Goal: Register for event/course

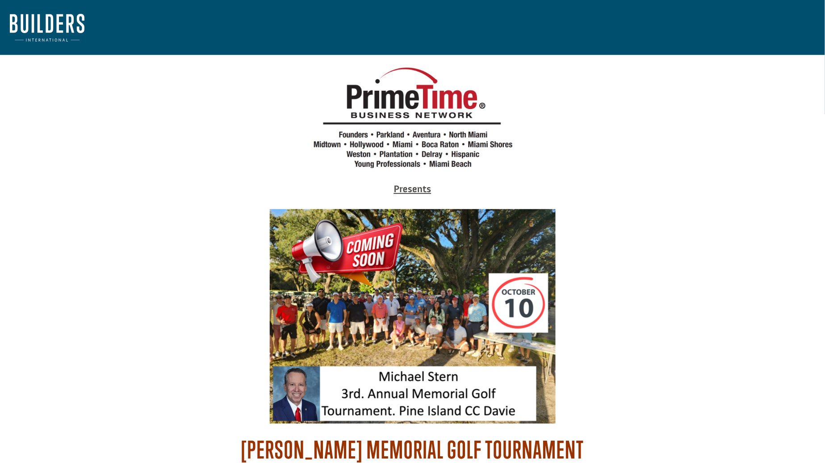
click at [255, 29] on nav at bounding box center [412, 27] width 825 height 55
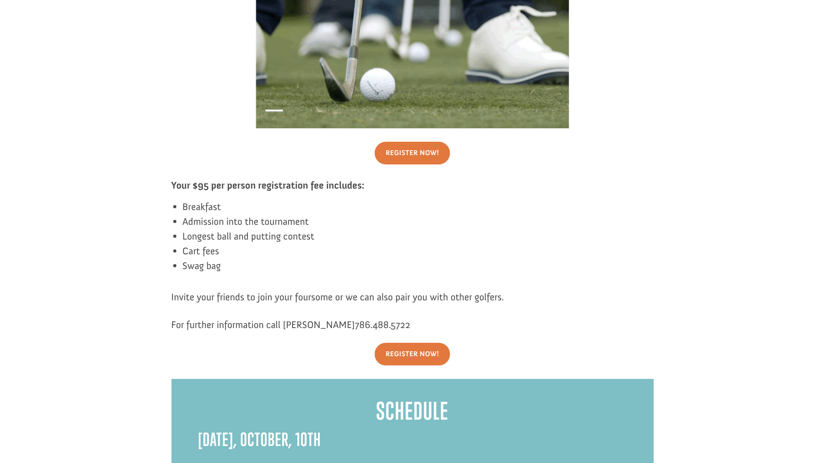
scroll to position [843, 0]
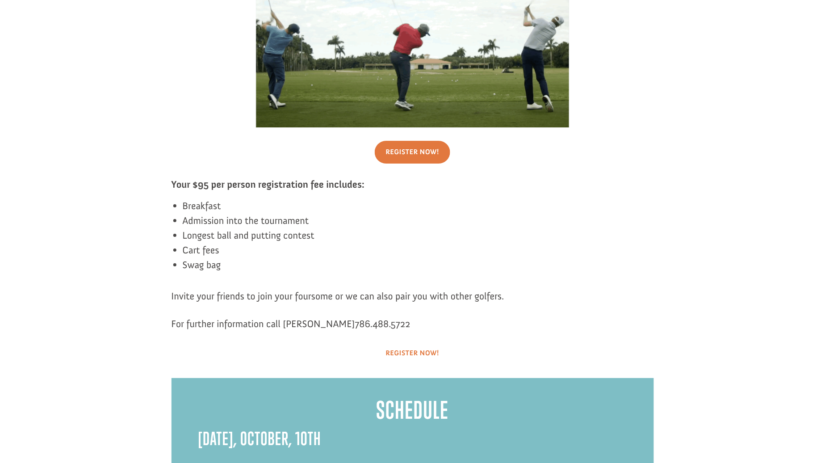
click at [418, 342] on link "Register Now!" at bounding box center [413, 353] width 76 height 23
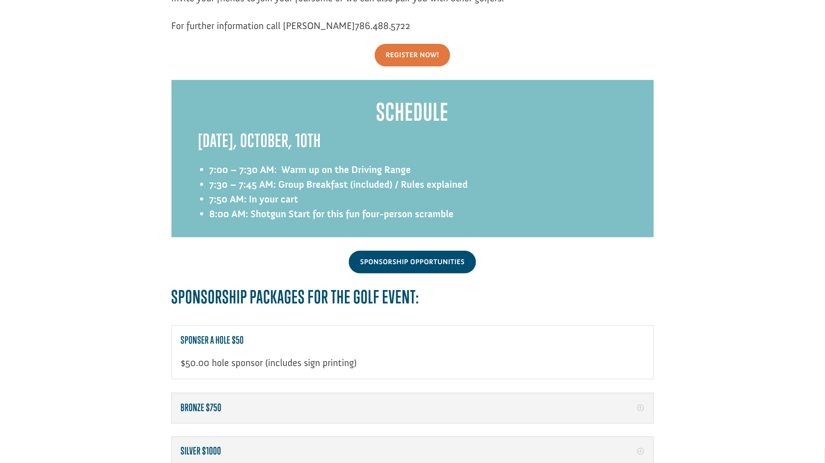
scroll to position [1042, 0]
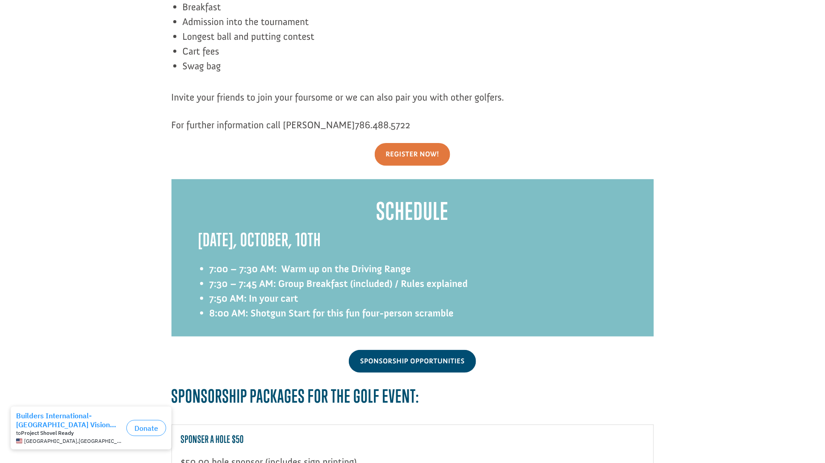
drag, startPoint x: 389, startPoint y: 109, endPoint x: 286, endPoint y: 109, distance: 103.1
click at [286, 117] on p "For further information call Matt Krac 786.488.5722" at bounding box center [412, 124] width 482 height 15
copy span "Matt Krac 786.488.5722"
